Goal: Information Seeking & Learning: Learn about a topic

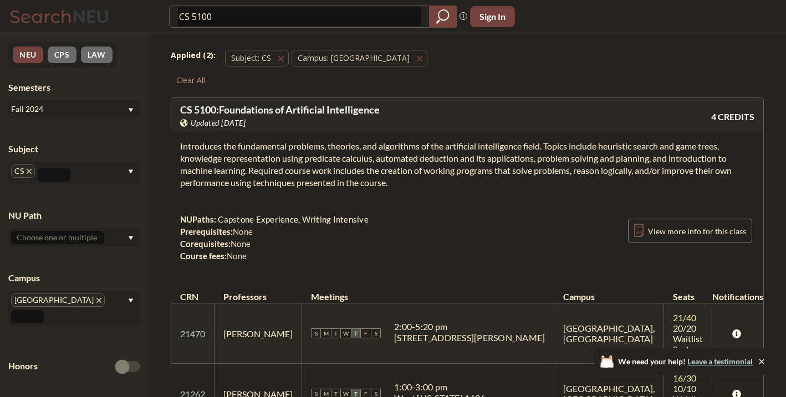
click at [307, 23] on input "CS 5100" at bounding box center [299, 16] width 243 height 19
type input "CS 6650"
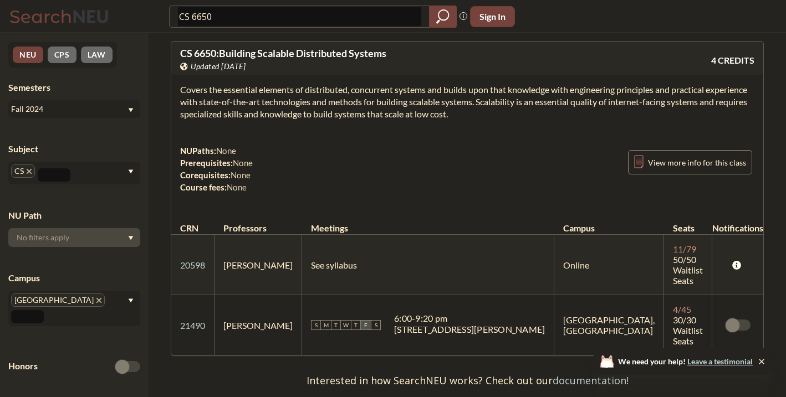
scroll to position [52, 0]
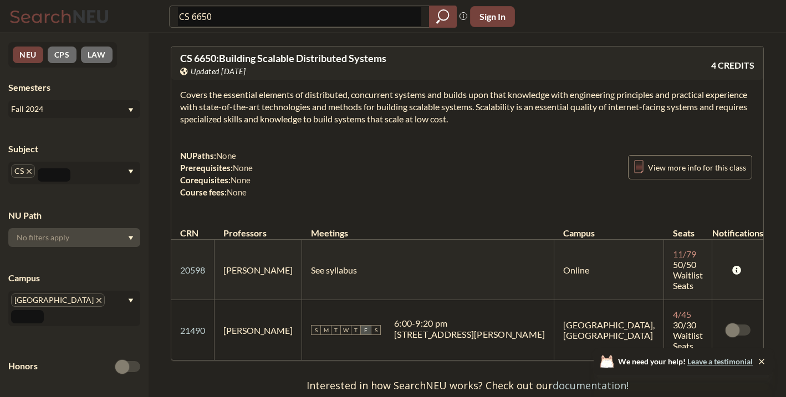
click at [381, 113] on section "Covers the essential elements of distributed, concurrent systems and builds upo…" at bounding box center [467, 107] width 574 height 37
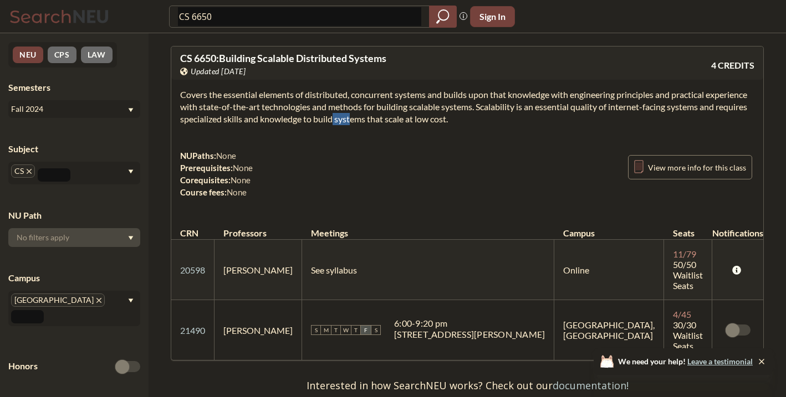
click at [381, 113] on section "Covers the essential elements of distributed, concurrent systems and builds upo…" at bounding box center [467, 107] width 574 height 37
click at [382, 100] on section "Covers the essential elements of distributed, concurrent systems and builds upo…" at bounding box center [467, 107] width 574 height 37
